Goal: Information Seeking & Learning: Check status

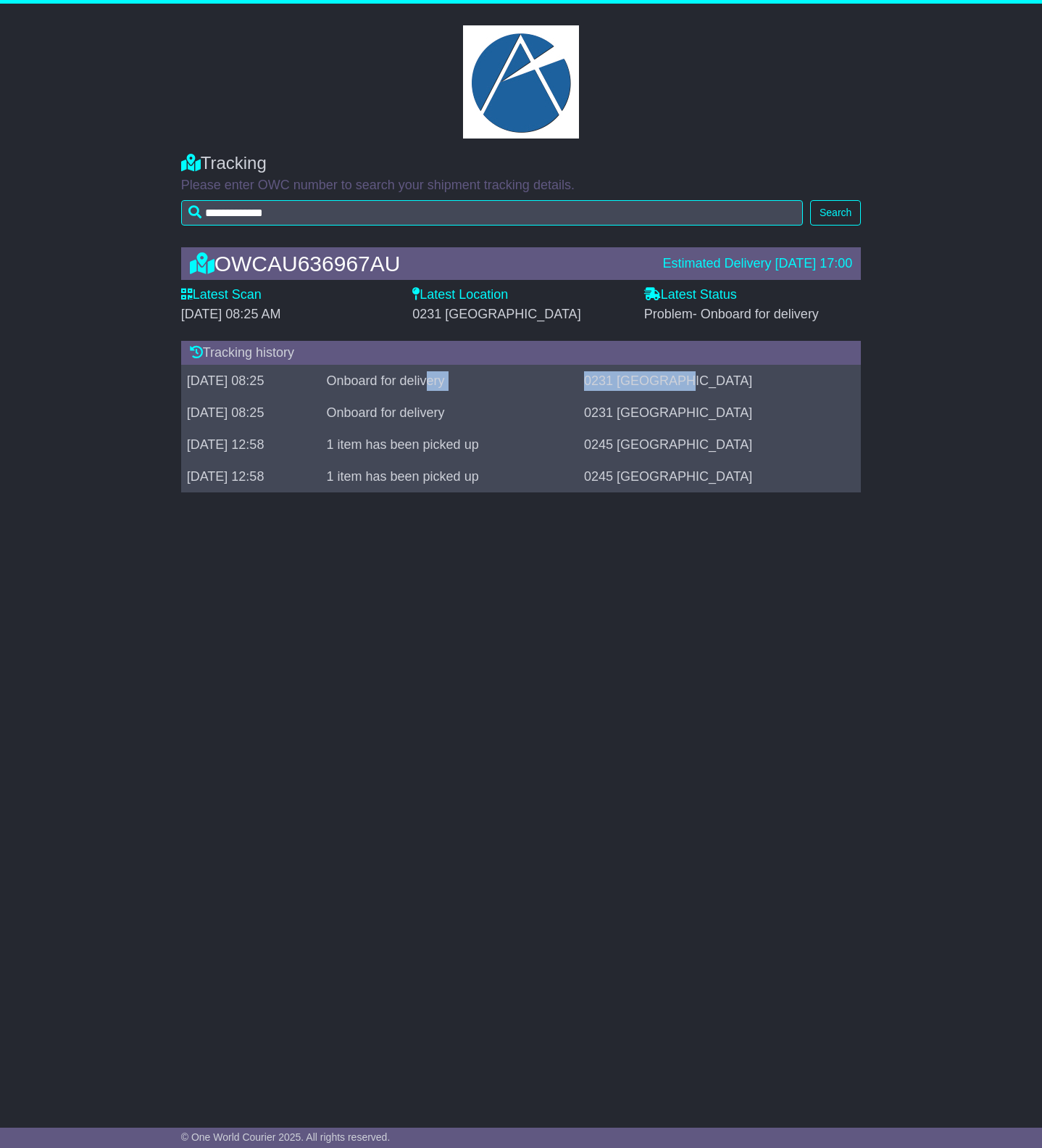
drag, startPoint x: 791, startPoint y: 381, endPoint x: 495, endPoint y: 378, distance: 296.0
click at [495, 378] on tr "[DATE] 08:25 Onboard for delivery 0231 [GEOGRAPHIC_DATA]" at bounding box center [521, 381] width 681 height 32
click at [763, 386] on td "0231 [GEOGRAPHIC_DATA]" at bounding box center [719, 381] width 283 height 32
click at [765, 386] on td "0231 [GEOGRAPHIC_DATA]" at bounding box center [719, 381] width 283 height 32
click at [720, 318] on span "- Onboard for delivery" at bounding box center [755, 313] width 126 height 15
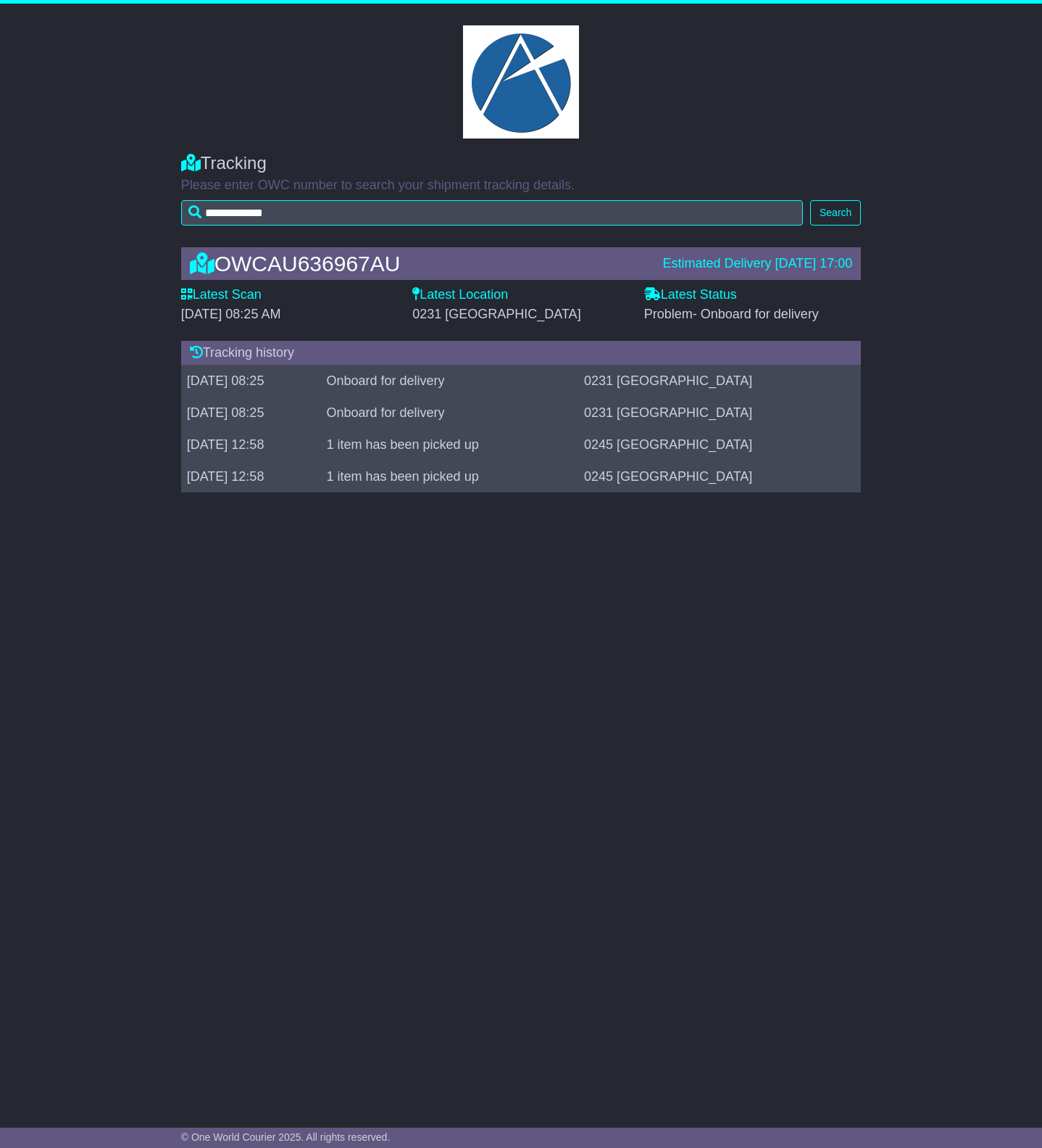
drag, startPoint x: 704, startPoint y: 317, endPoint x: 646, endPoint y: 315, distance: 58.0
click at [646, 315] on span "Problem - Onboard for delivery" at bounding box center [731, 313] width 175 height 15
drag, startPoint x: 407, startPoint y: 260, endPoint x: 226, endPoint y: 263, distance: 181.0
click at [226, 263] on div "OWCAU636967AU" at bounding box center [419, 263] width 473 height 24
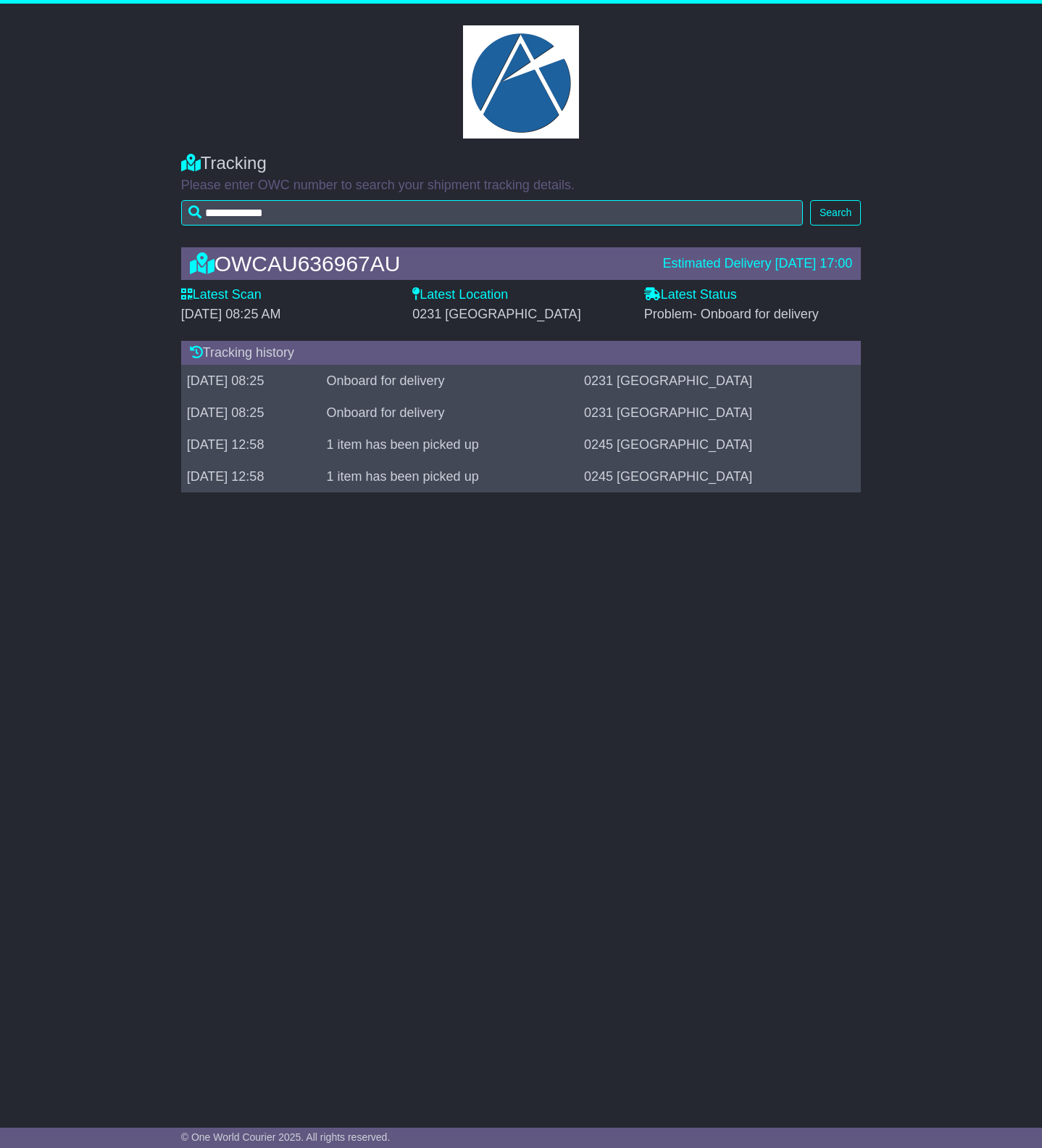
copy div "OWCAU636967AU"
